Goal: Task Accomplishment & Management: Use online tool/utility

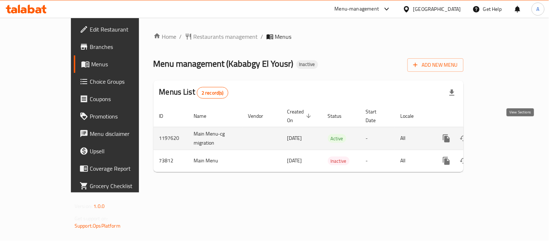
click at [503, 134] on icon "enhanced table" at bounding box center [499, 138] width 9 height 9
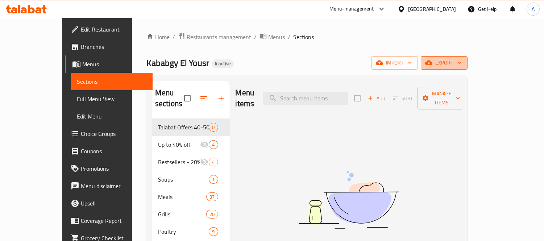
click at [467, 65] on button "export" at bounding box center [444, 62] width 47 height 13
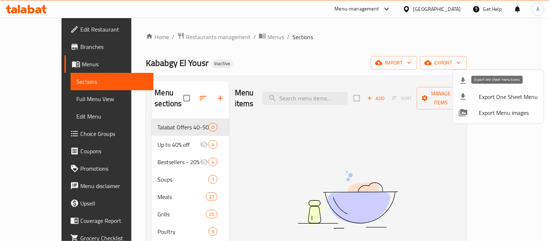
click at [493, 90] on li "Export One Sheet Menu" at bounding box center [498, 97] width 91 height 16
click at [488, 80] on span "Export Menu" at bounding box center [509, 80] width 59 height 9
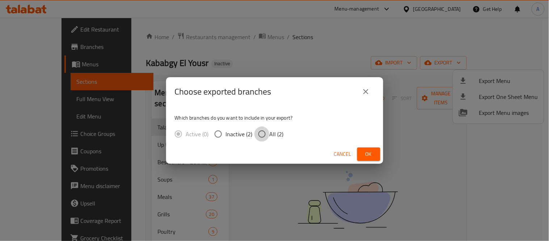
click at [266, 138] on input "All (2)" at bounding box center [262, 133] width 15 height 15
radio input "true"
click at [363, 151] on span "Ok" at bounding box center [369, 154] width 12 height 9
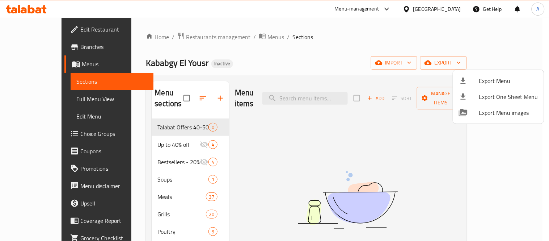
click at [58, 30] on div at bounding box center [274, 120] width 549 height 241
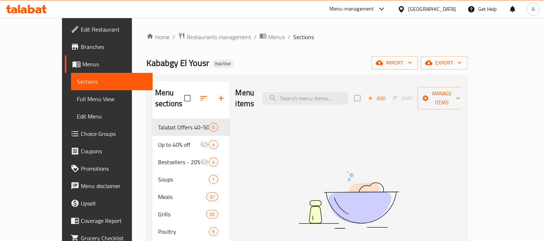
click at [81, 30] on span "Edit Restaurant" at bounding box center [114, 29] width 66 height 9
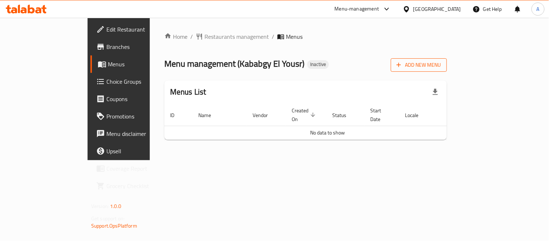
click at [447, 70] on button "Add New Menu" at bounding box center [419, 64] width 56 height 13
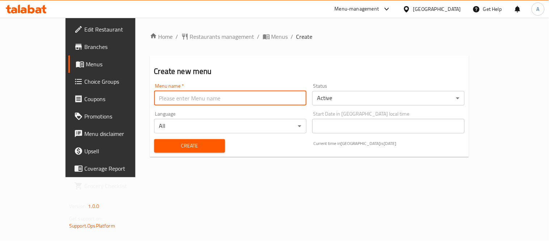
drag, startPoint x: 269, startPoint y: 103, endPoint x: 238, endPoint y: 99, distance: 31.0
click at [269, 103] on input "text" at bounding box center [230, 98] width 152 height 14
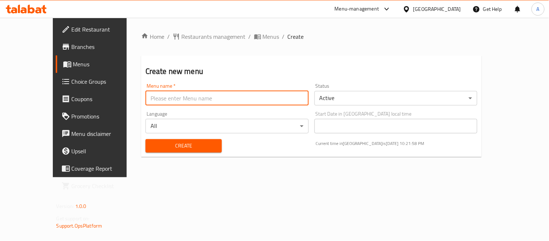
type input "New Menu"
click at [151, 144] on span "Create" at bounding box center [183, 145] width 65 height 9
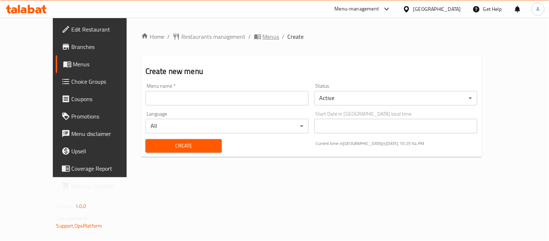
click at [263, 41] on span "Menus" at bounding box center [271, 36] width 17 height 9
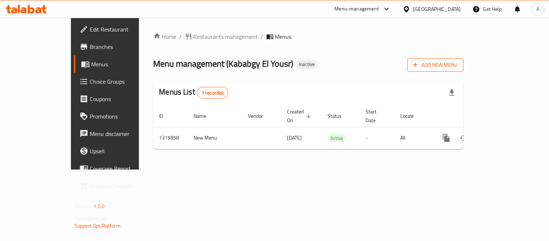
click at [458, 67] on span "Add New Menu" at bounding box center [436, 64] width 45 height 9
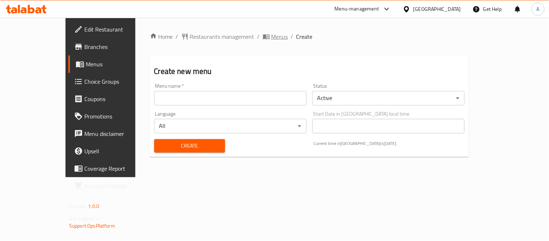
click at [272, 39] on span "Menus" at bounding box center [280, 36] width 17 height 9
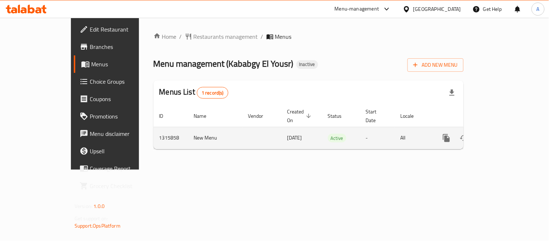
click at [508, 129] on link "enhanced table" at bounding box center [498, 137] width 17 height 17
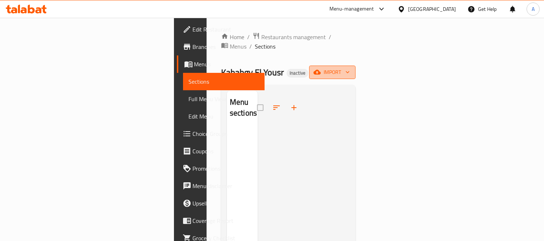
click at [350, 68] on span "import" at bounding box center [332, 72] width 35 height 9
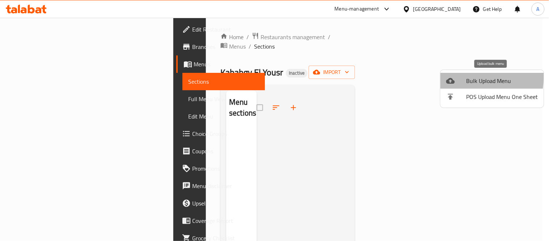
click at [450, 76] on icon at bounding box center [451, 80] width 9 height 9
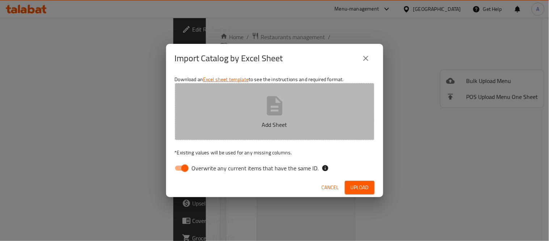
click at [323, 104] on button "Add Sheet" at bounding box center [275, 111] width 200 height 57
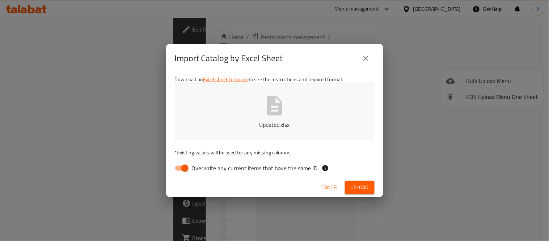
click at [180, 171] on input "Overwrite any current items that have the same ID." at bounding box center [184, 168] width 41 height 14
checkbox input "false"
click at [371, 189] on button "Upload" at bounding box center [360, 187] width 30 height 13
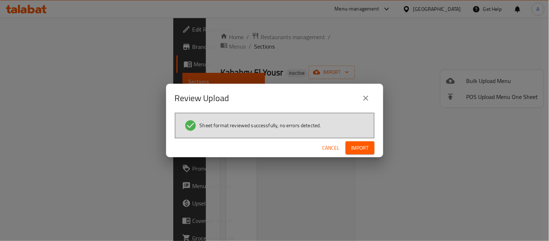
click at [368, 150] on span "Import" at bounding box center [360, 147] width 17 height 9
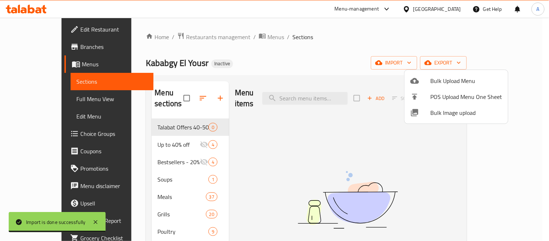
click at [277, 132] on div at bounding box center [274, 120] width 549 height 241
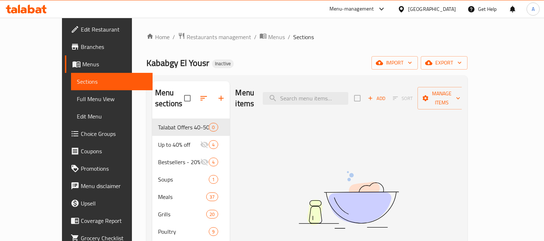
click at [81, 47] on span "Branches" at bounding box center [114, 46] width 66 height 9
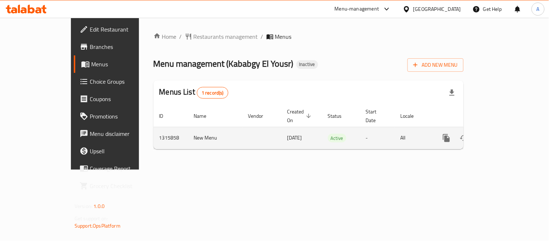
click at [508, 134] on link "enhanced table" at bounding box center [498, 137] width 17 height 17
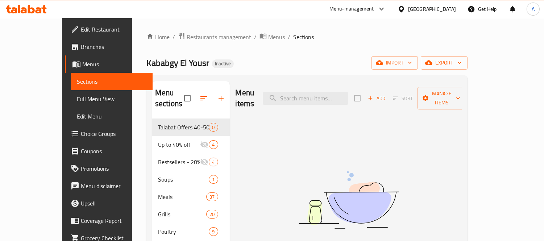
click at [81, 45] on span "Branches" at bounding box center [114, 46] width 66 height 9
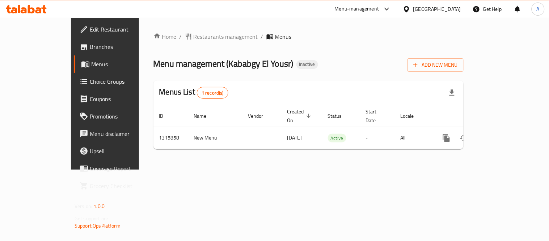
click at [90, 42] on span "Branches" at bounding box center [123, 46] width 67 height 9
